Goal: Navigation & Orientation: Find specific page/section

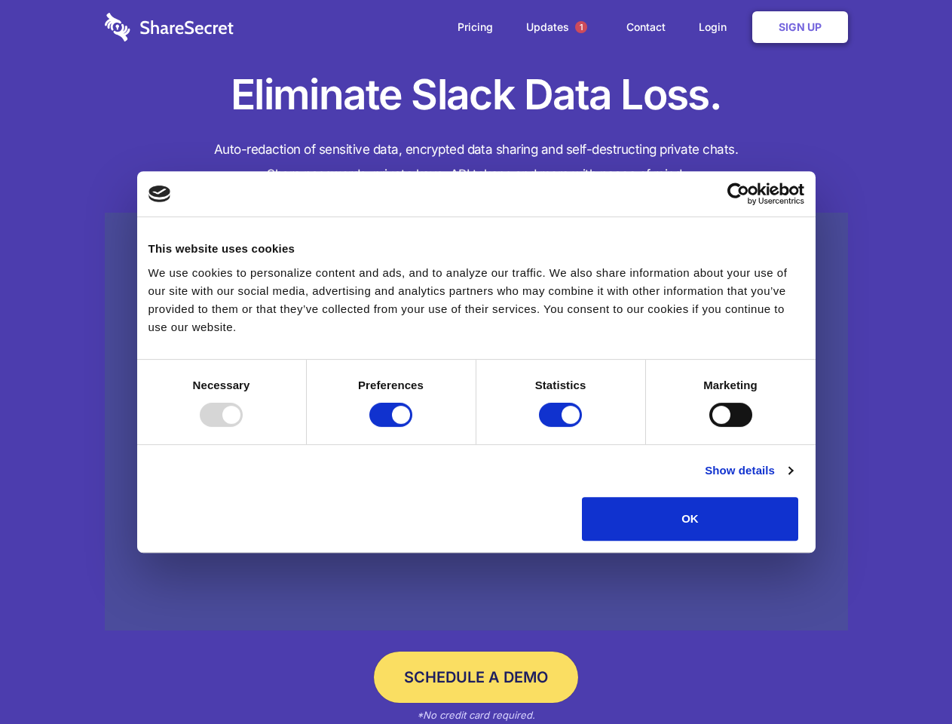
click at [243, 427] on div at bounding box center [221, 414] width 43 height 24
click at [412, 427] on input "Preferences" at bounding box center [390, 414] width 43 height 24
checkbox input "false"
click at [562, 427] on input "Statistics" at bounding box center [560, 414] width 43 height 24
checkbox input "false"
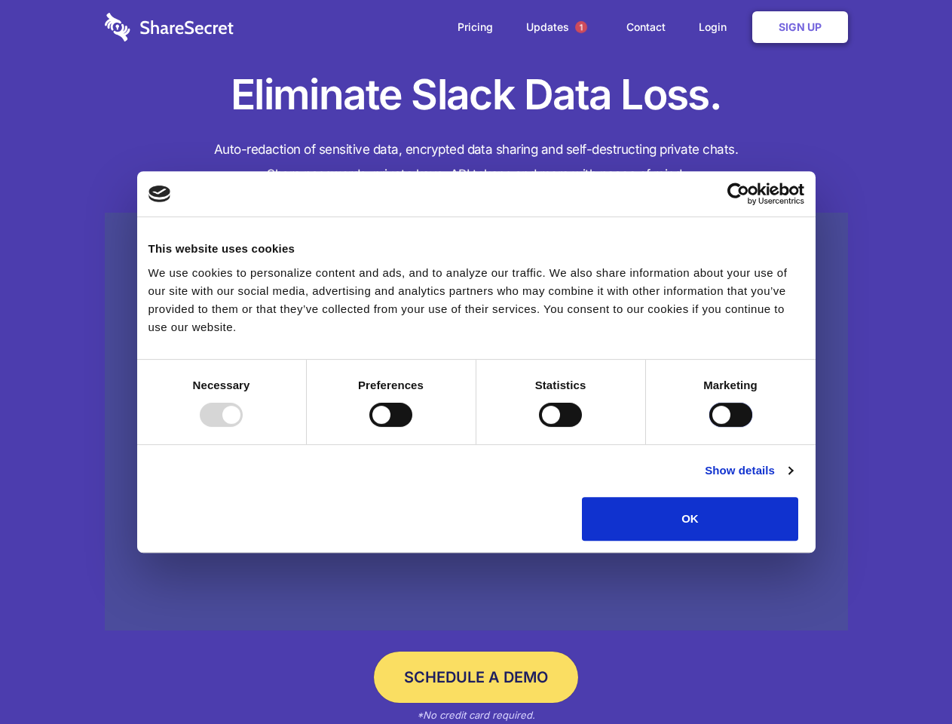
click at [709, 427] on input "Marketing" at bounding box center [730, 414] width 43 height 24
checkbox input "true"
click at [792, 479] on link "Show details" at bounding box center [748, 470] width 87 height 18
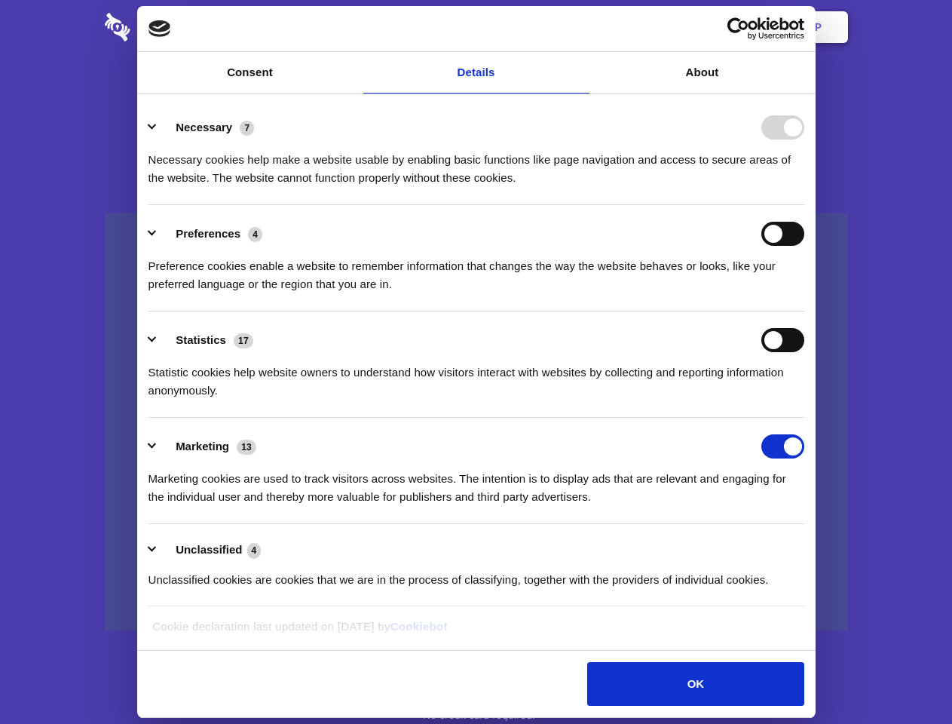
click at [804, 205] on li "Necessary 7 Necessary cookies help make a website usable by enabling basic func…" at bounding box center [476, 152] width 656 height 106
click at [580, 27] on span "1" at bounding box center [581, 27] width 12 height 12
